Goal: Navigation & Orientation: Find specific page/section

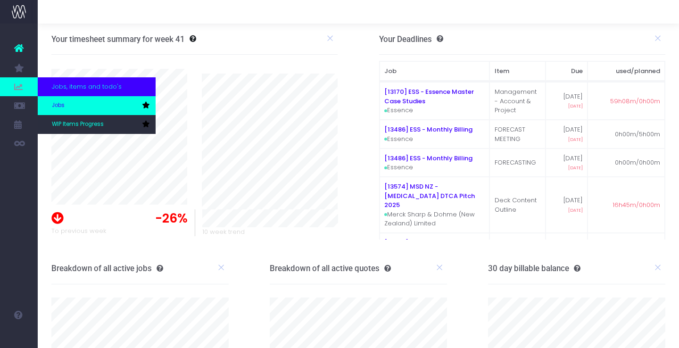
click at [60, 101] on span "Jobs" at bounding box center [58, 105] width 13 height 8
